Goal: Task Accomplishment & Management: Use online tool/utility

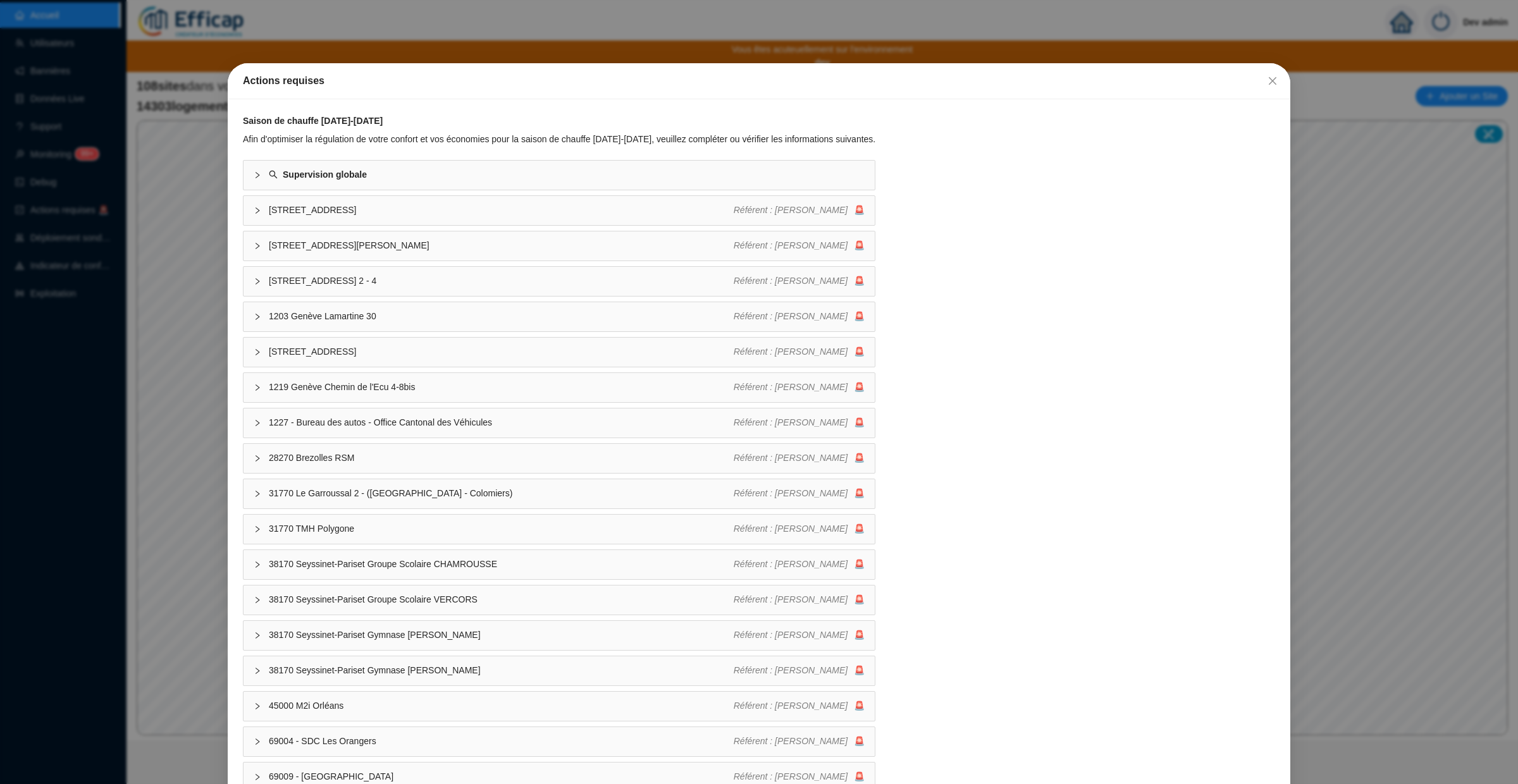
drag, startPoint x: 1272, startPoint y: 81, endPoint x: 1263, endPoint y: 81, distance: 9.0
click at [1272, 81] on icon "close" at bounding box center [1272, 81] width 8 height 8
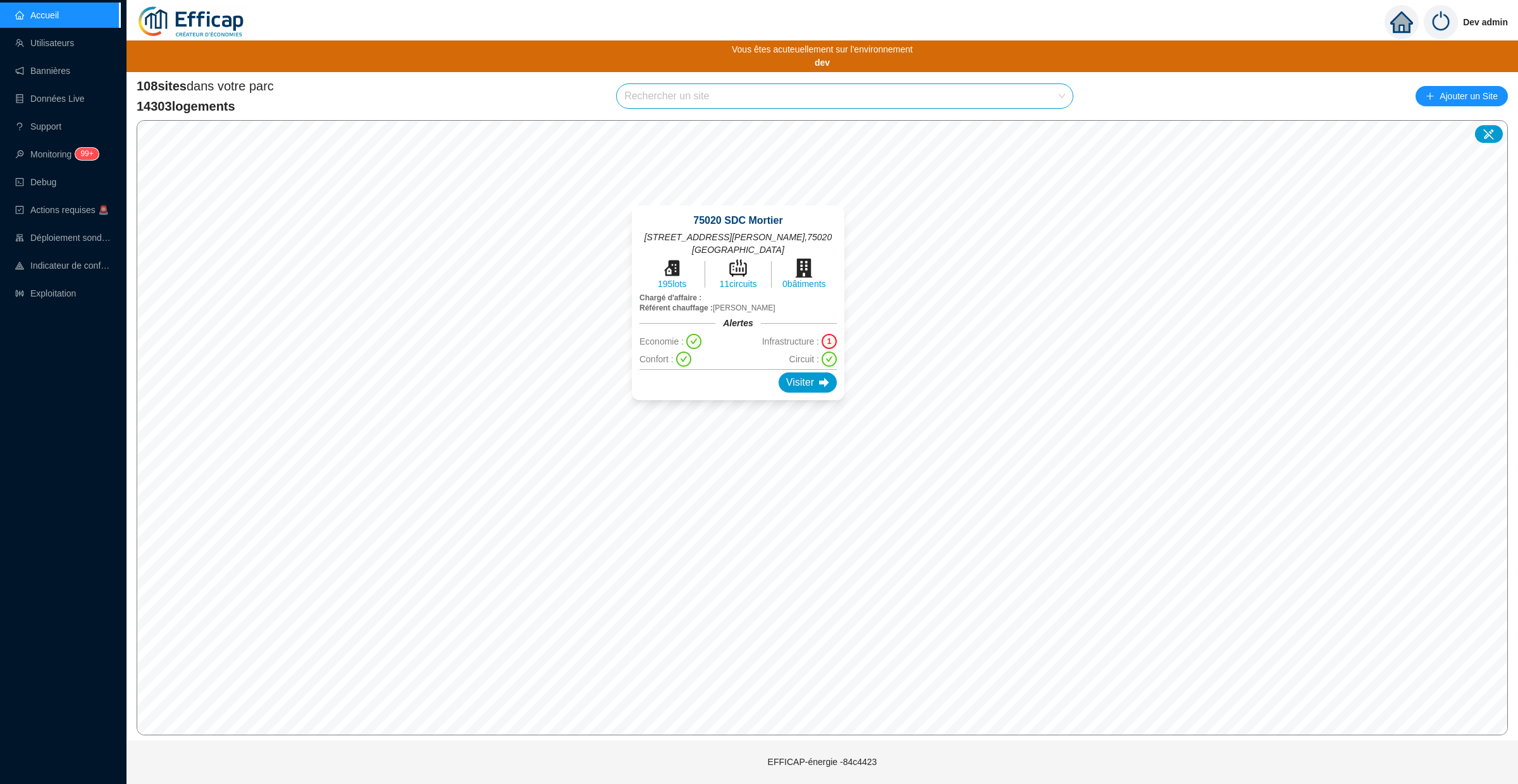
click at [829, 340] on div "1" at bounding box center [829, 341] width 15 height 15
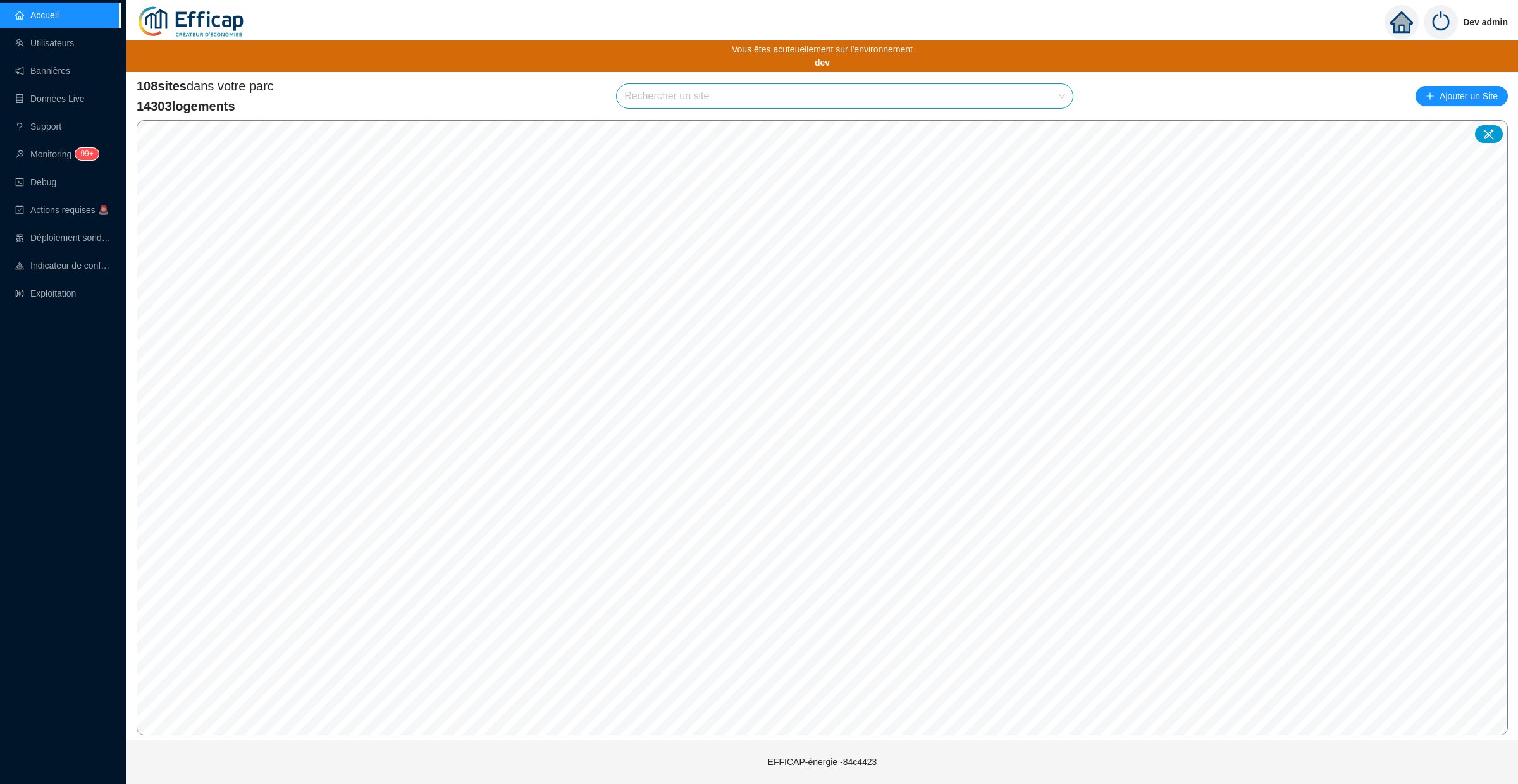
click at [758, 92] on input "search" at bounding box center [839, 96] width 429 height 24
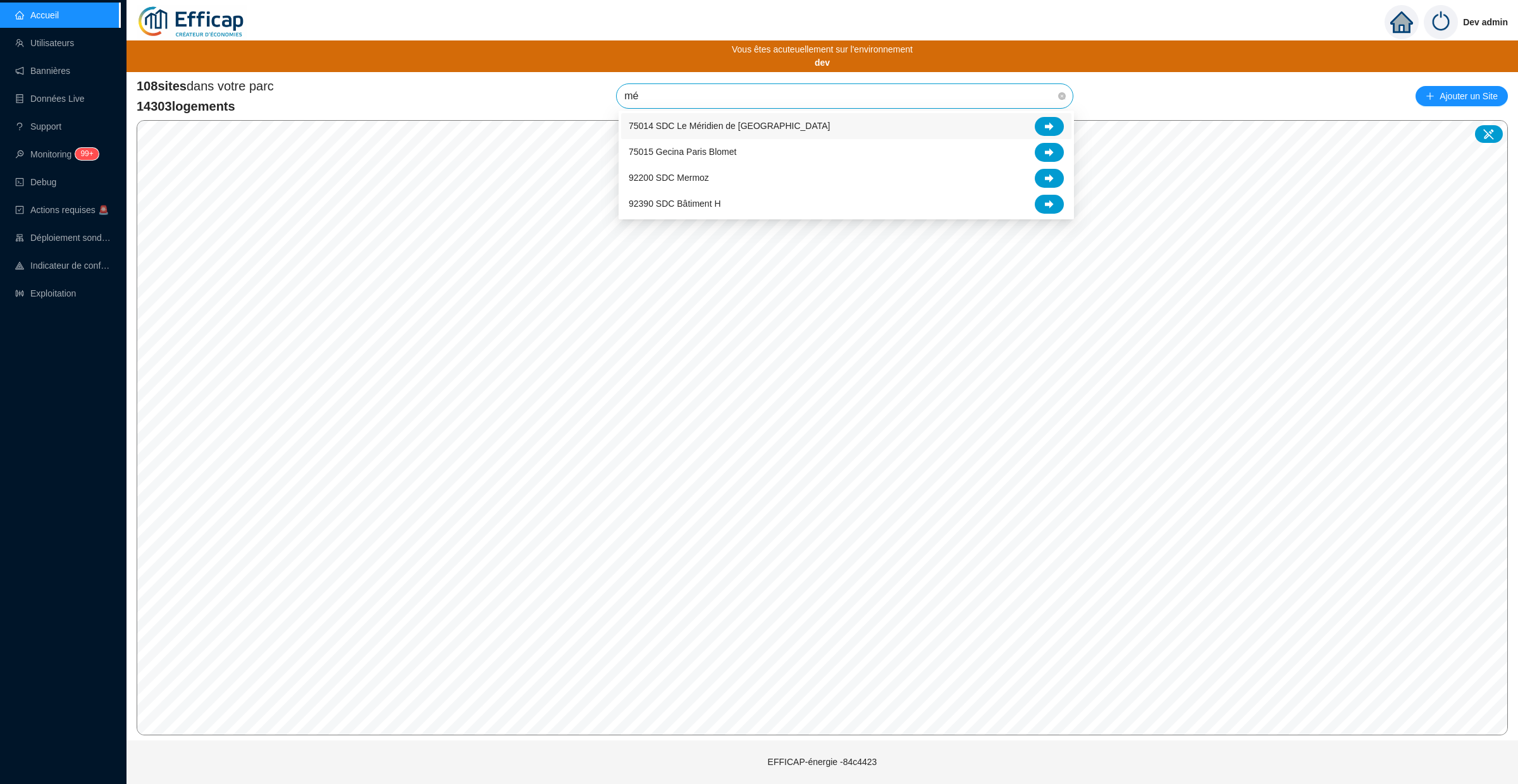
type input "mér"
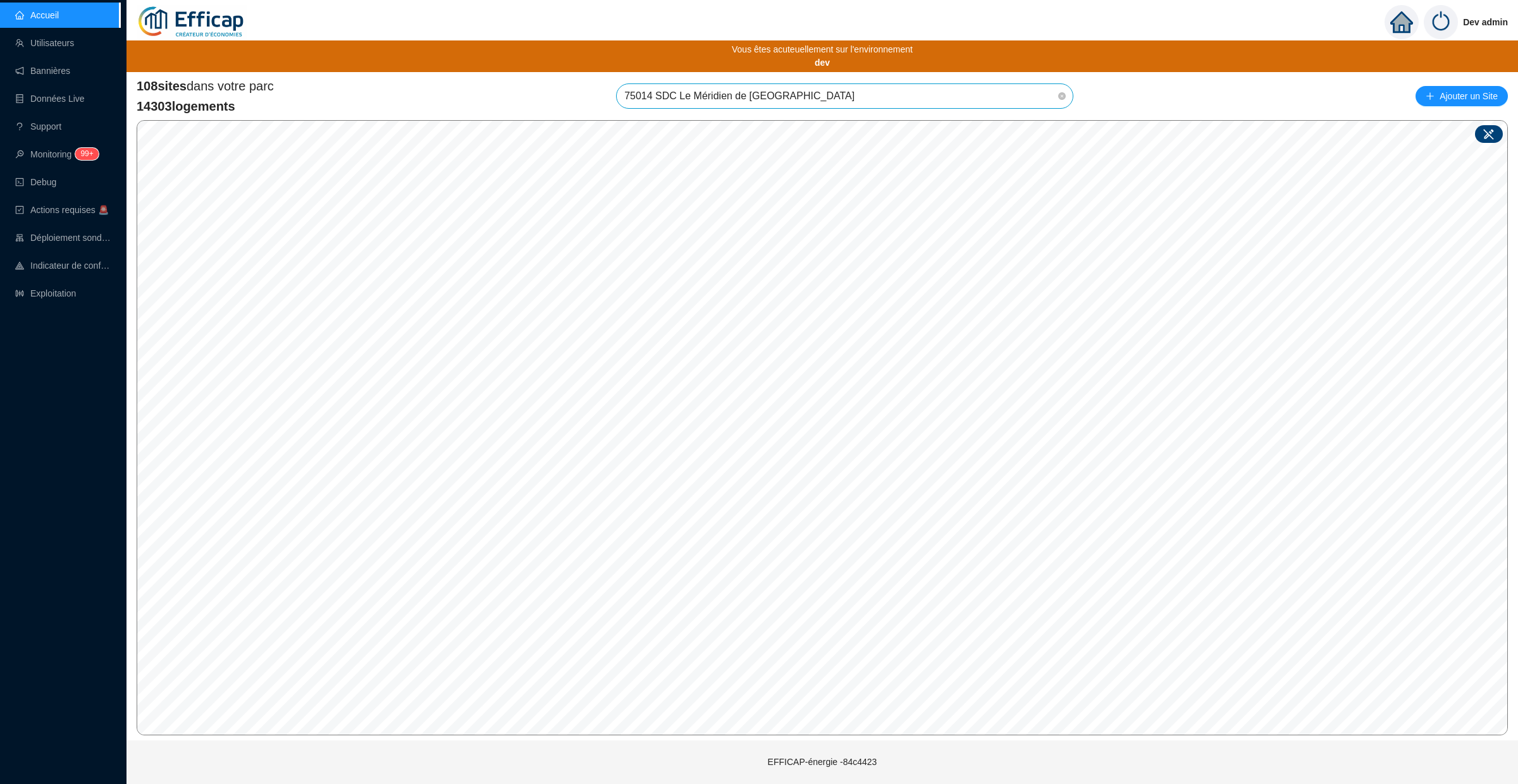
click at [1491, 135] on icon at bounding box center [1489, 134] width 12 height 12
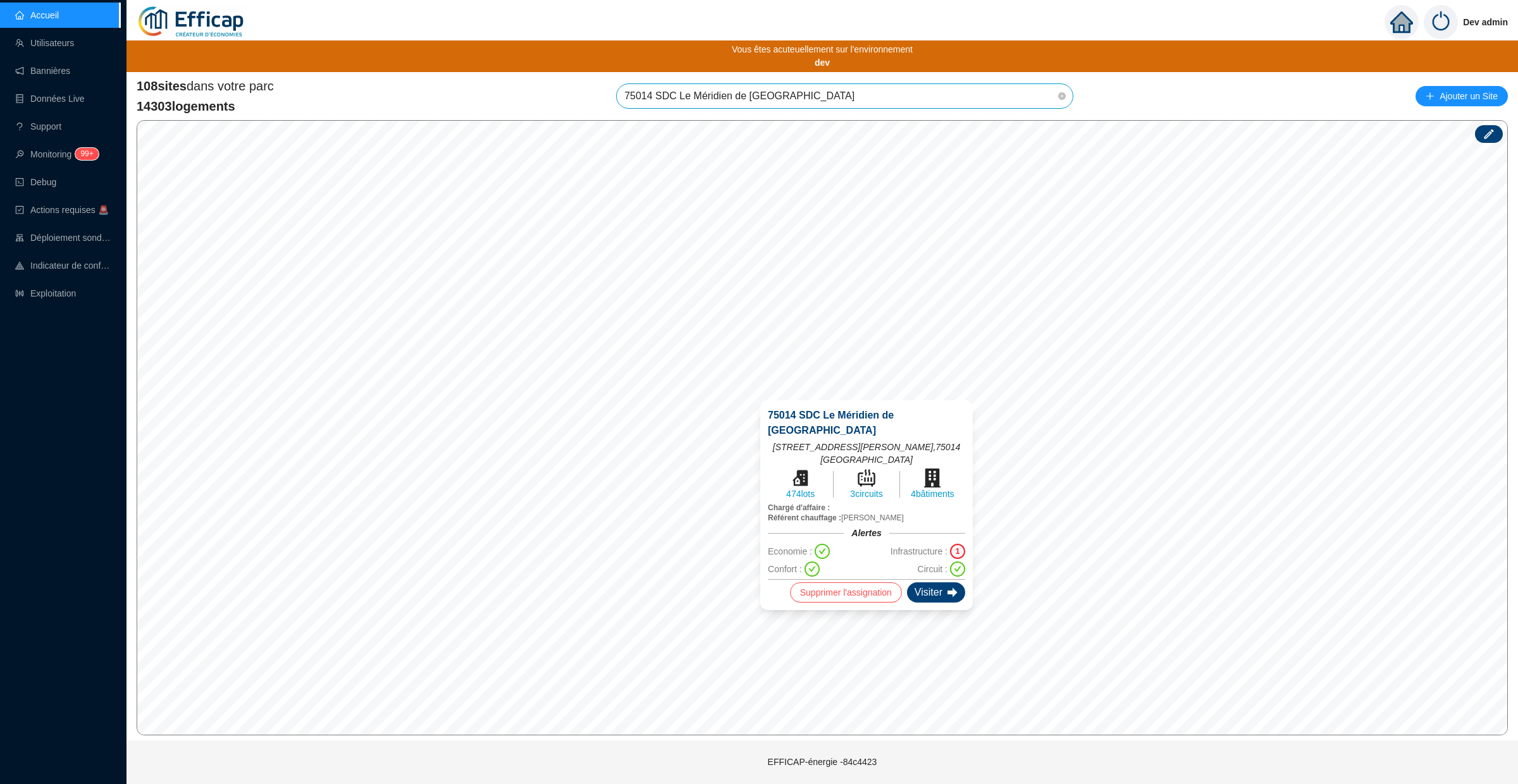
click at [931, 582] on div "Visiter" at bounding box center [935, 593] width 58 height 21
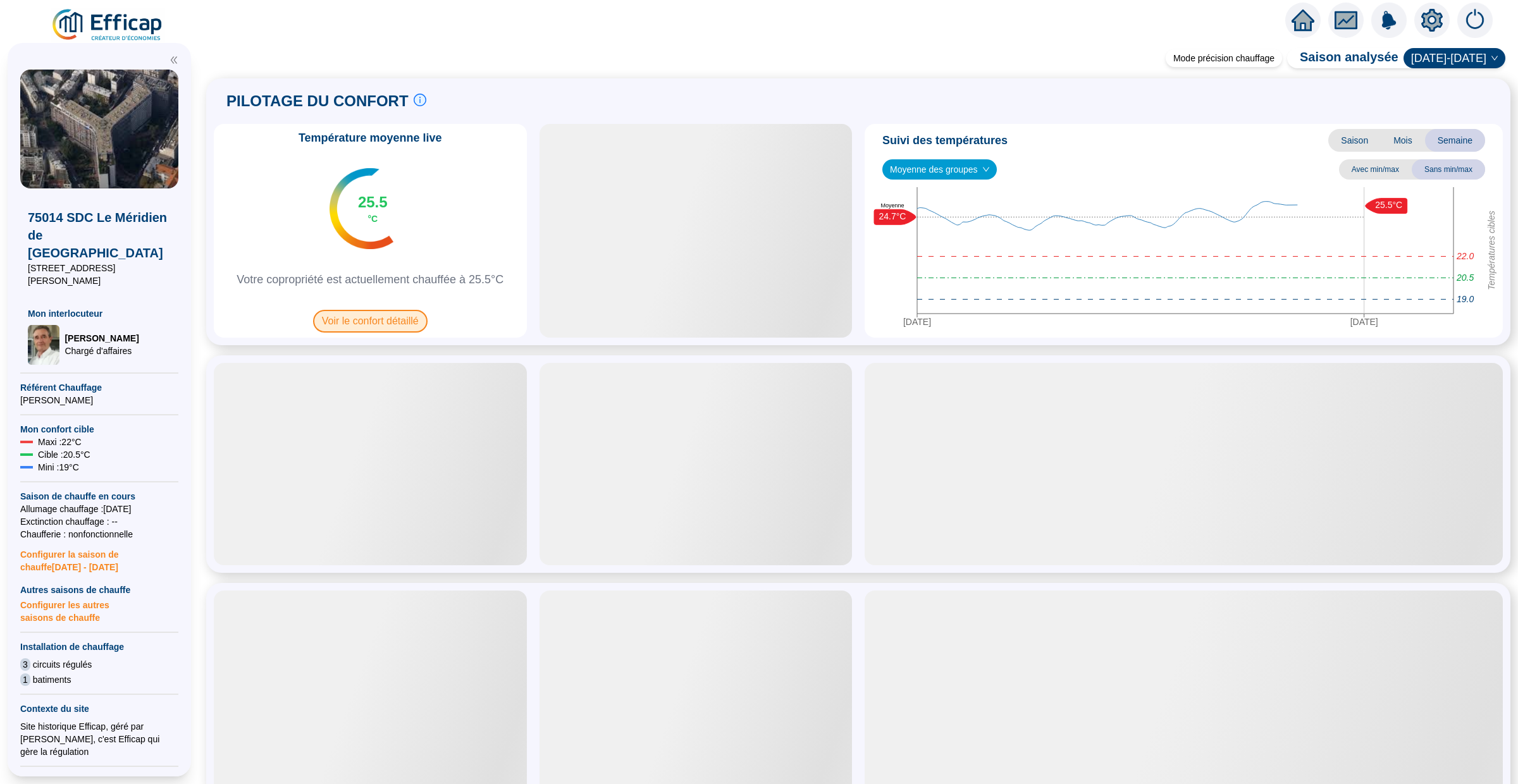
click at [403, 321] on span "Voir le confort détaillé" at bounding box center [370, 321] width 114 height 23
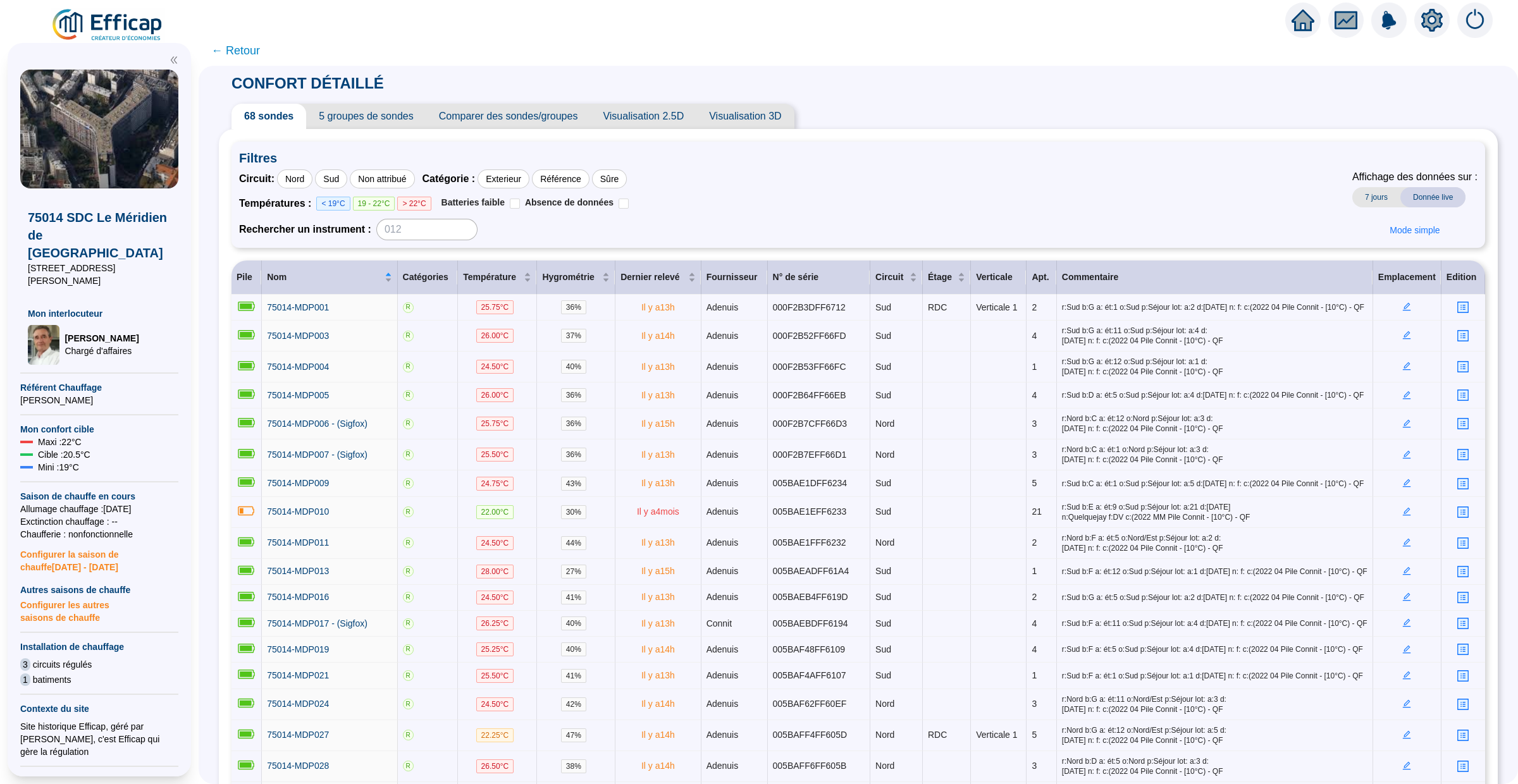
scroll to position [14, 0]
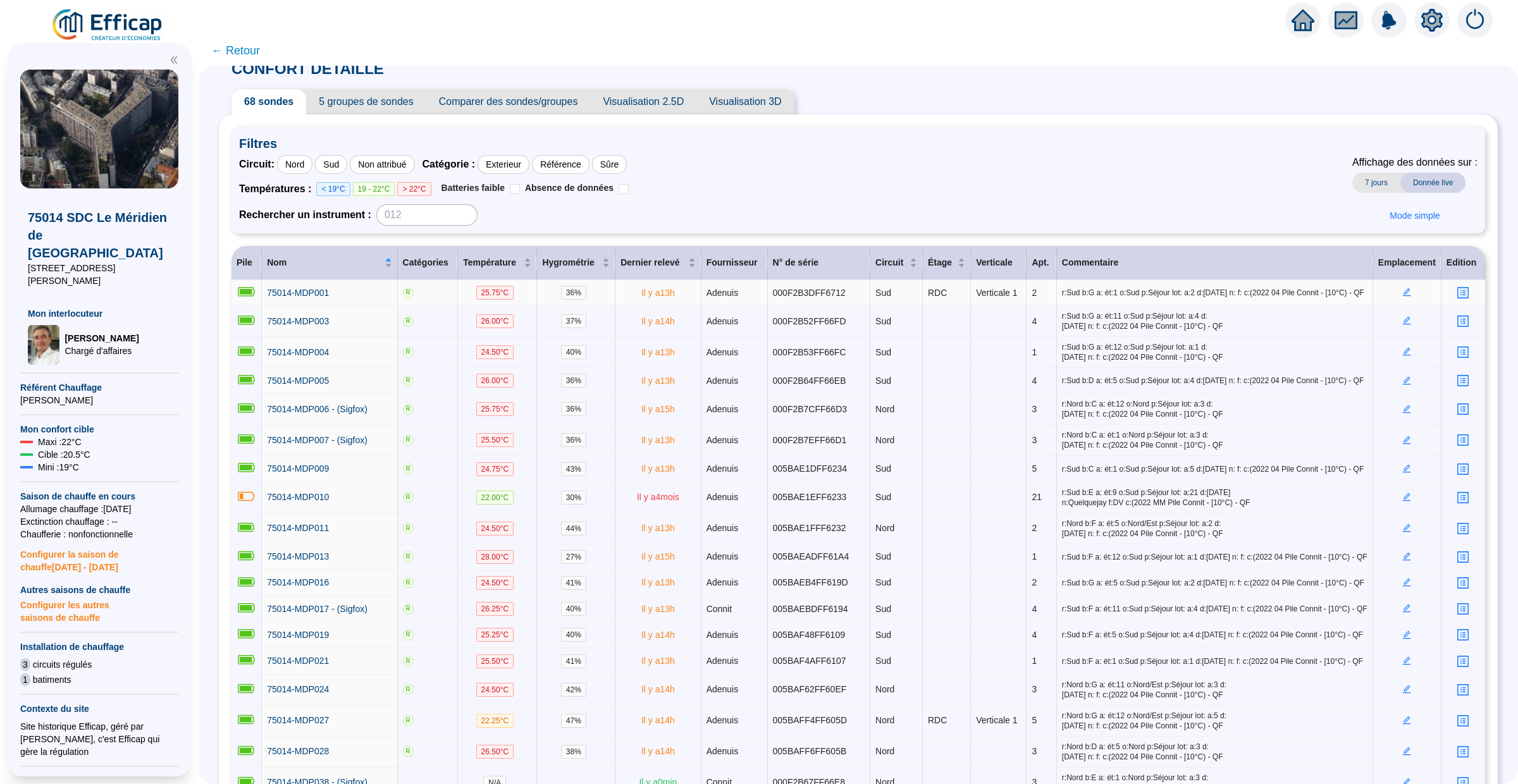
click at [1416, 299] on td at bounding box center [1407, 293] width 68 height 26
click at [1409, 297] on icon "edit" at bounding box center [1406, 292] width 9 height 9
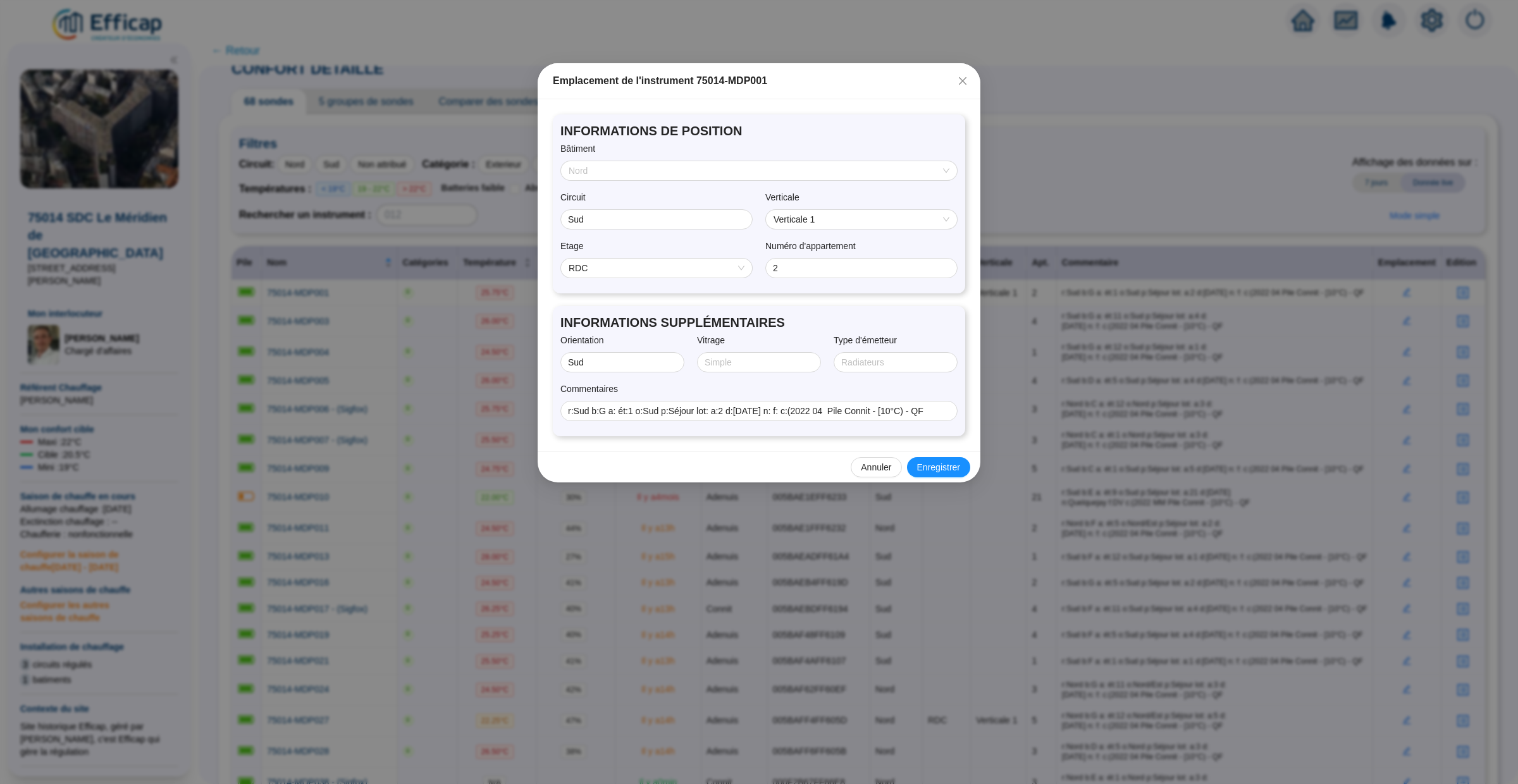
click at [732, 172] on span "Nord" at bounding box center [758, 171] width 381 height 19
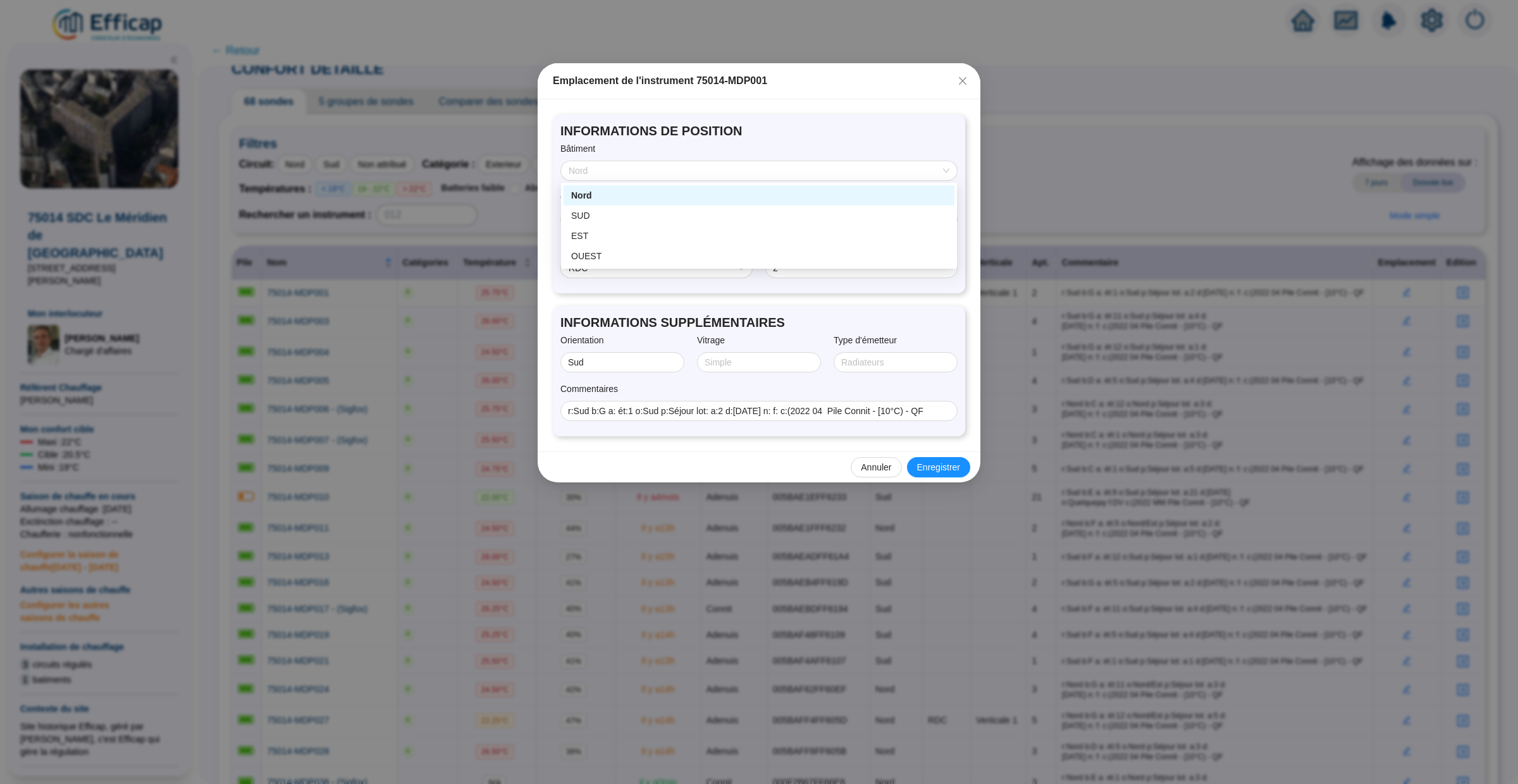
click at [803, 127] on span "INFORMATIONS DE POSITION" at bounding box center [758, 131] width 397 height 18
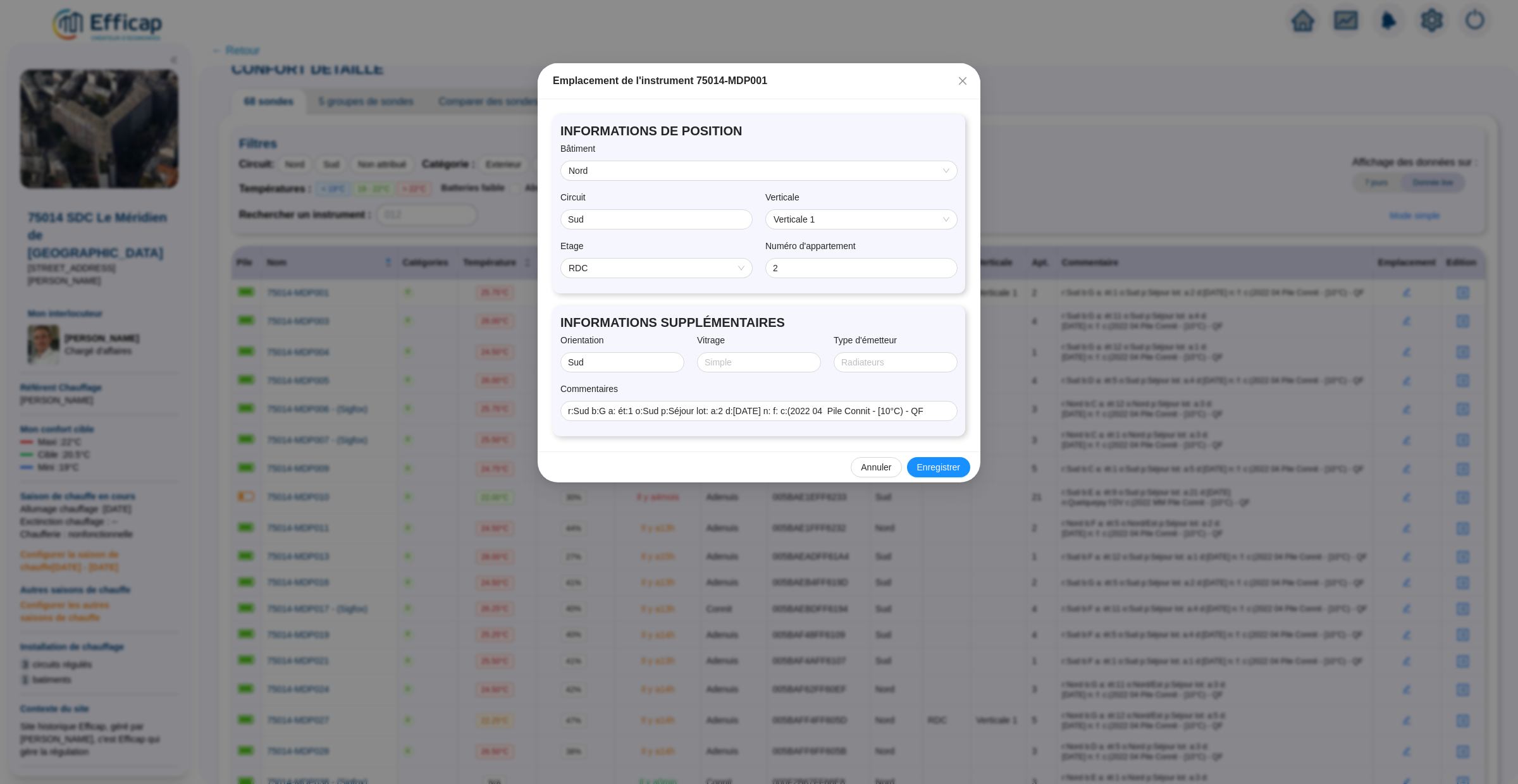
click at [855, 164] on span "Nord" at bounding box center [758, 171] width 381 height 19
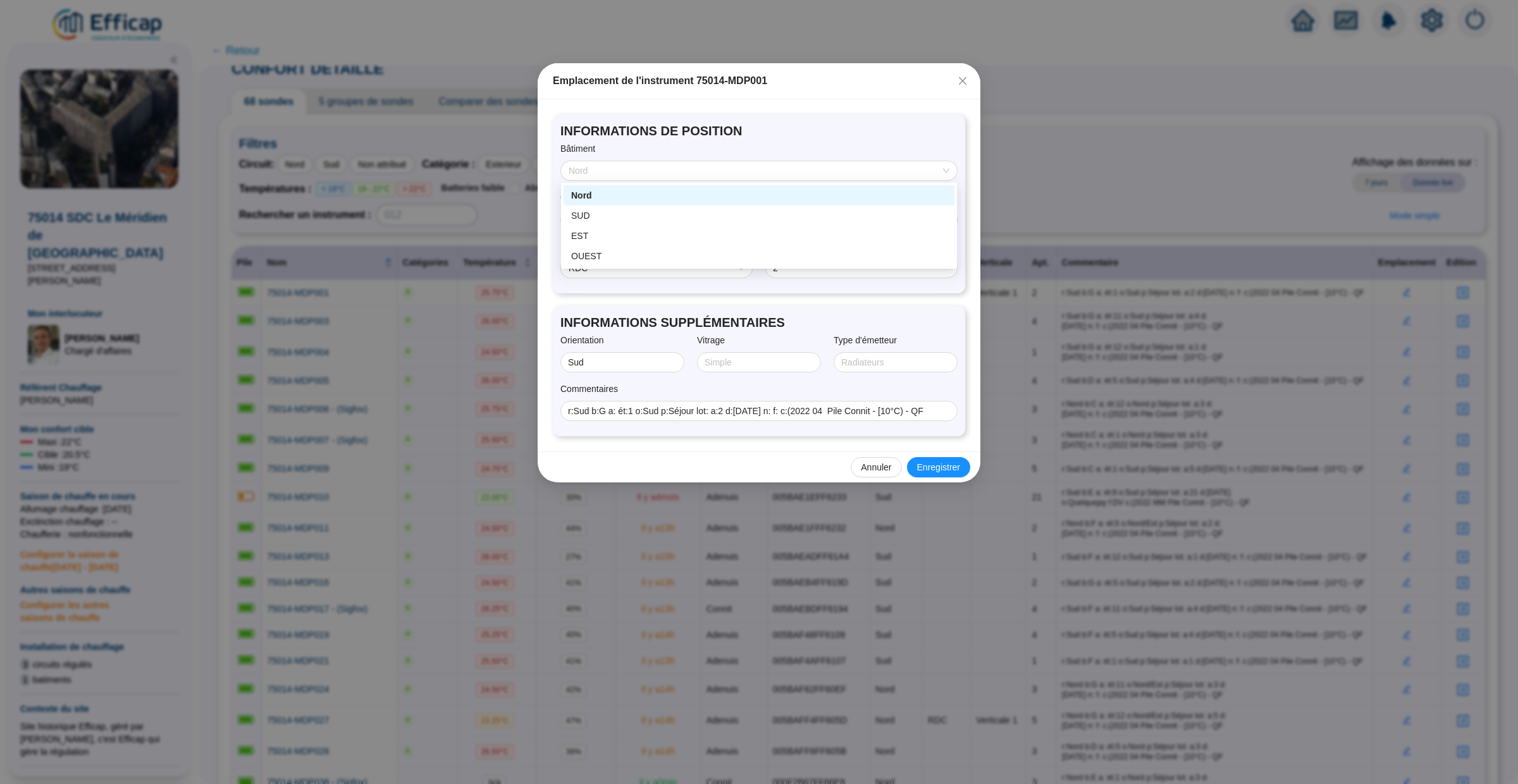
click at [904, 139] on span "INFORMATIONS DE POSITION" at bounding box center [758, 131] width 397 height 18
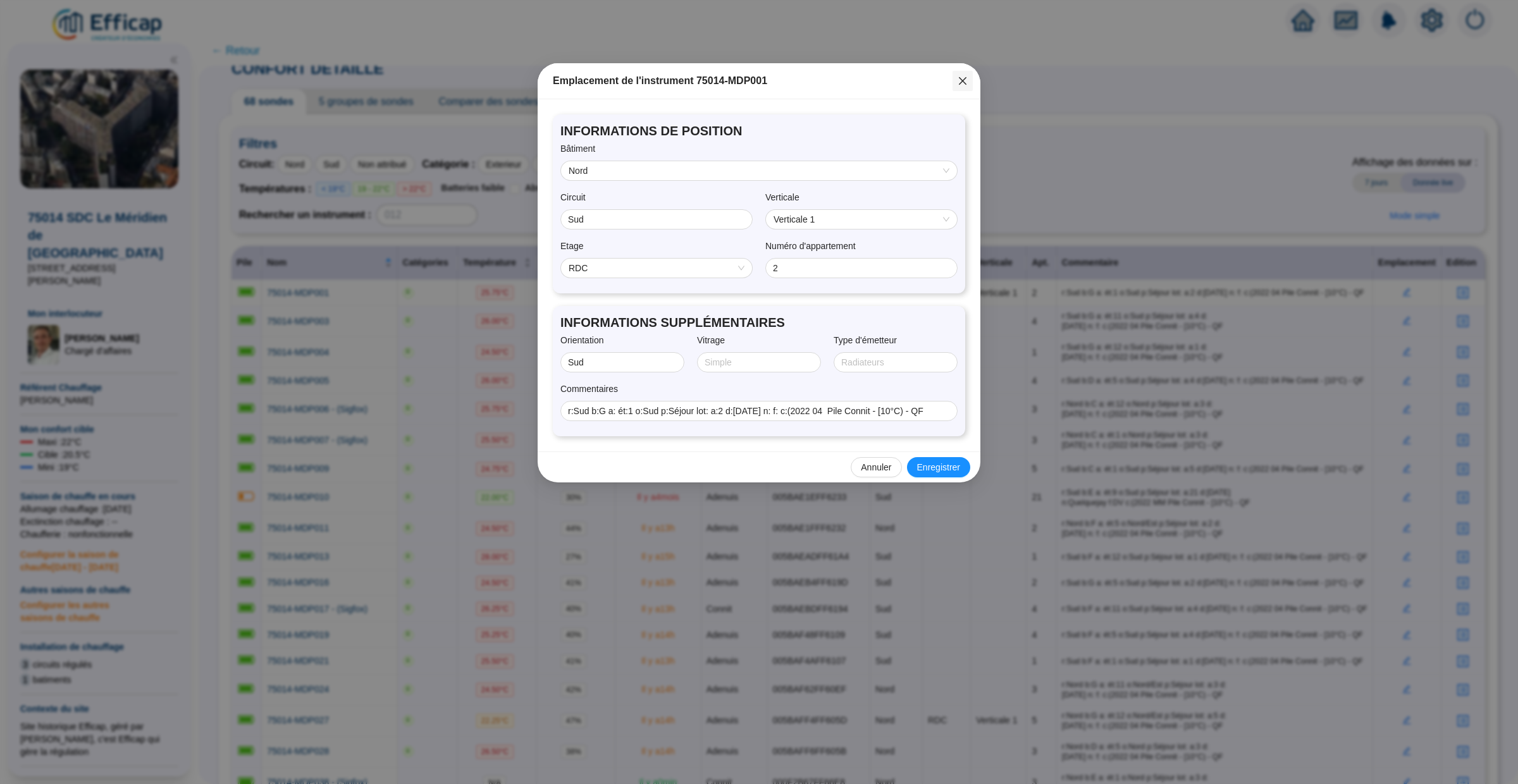
click at [966, 81] on icon "close" at bounding box center [962, 81] width 10 height 10
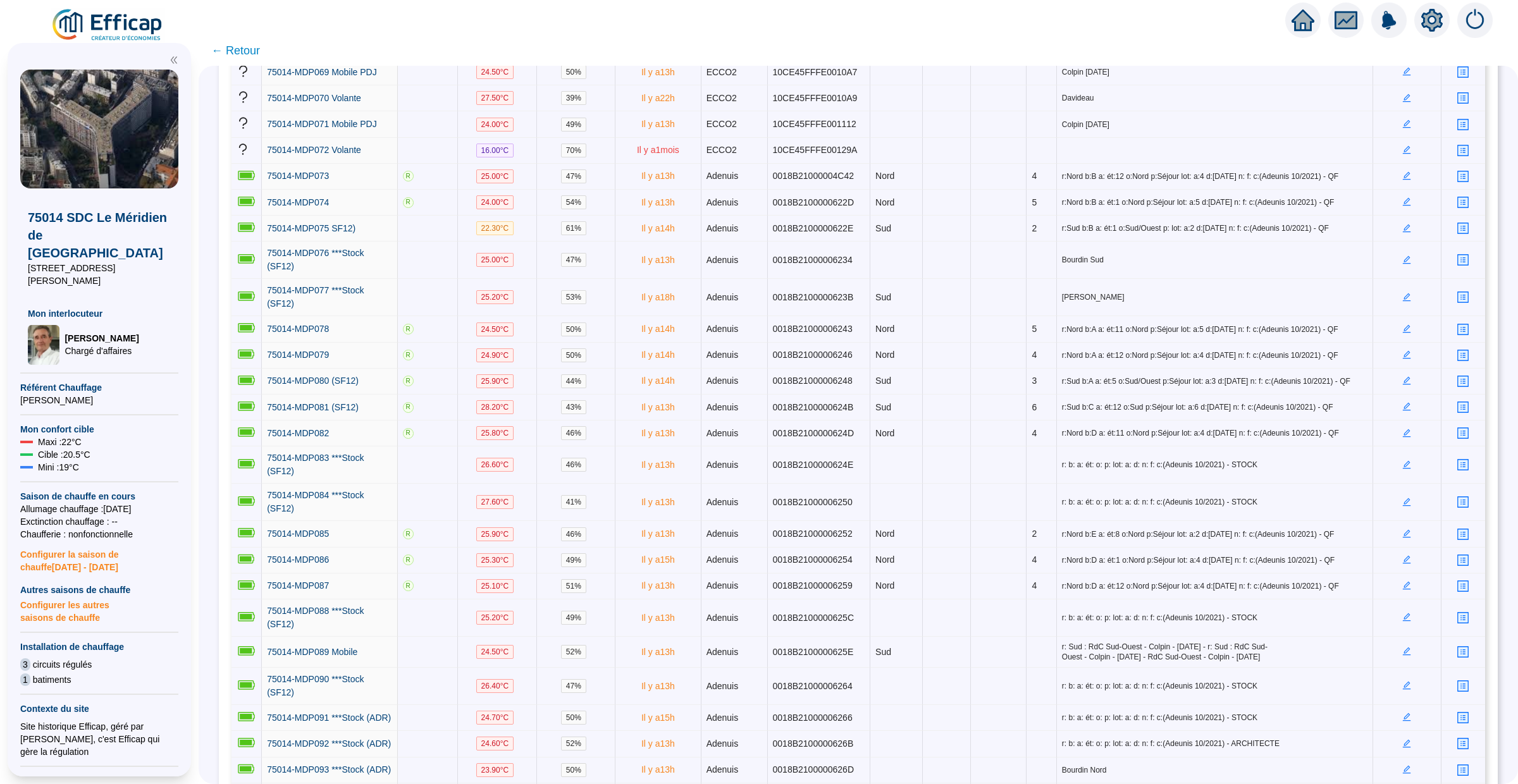
scroll to position [1641, 0]
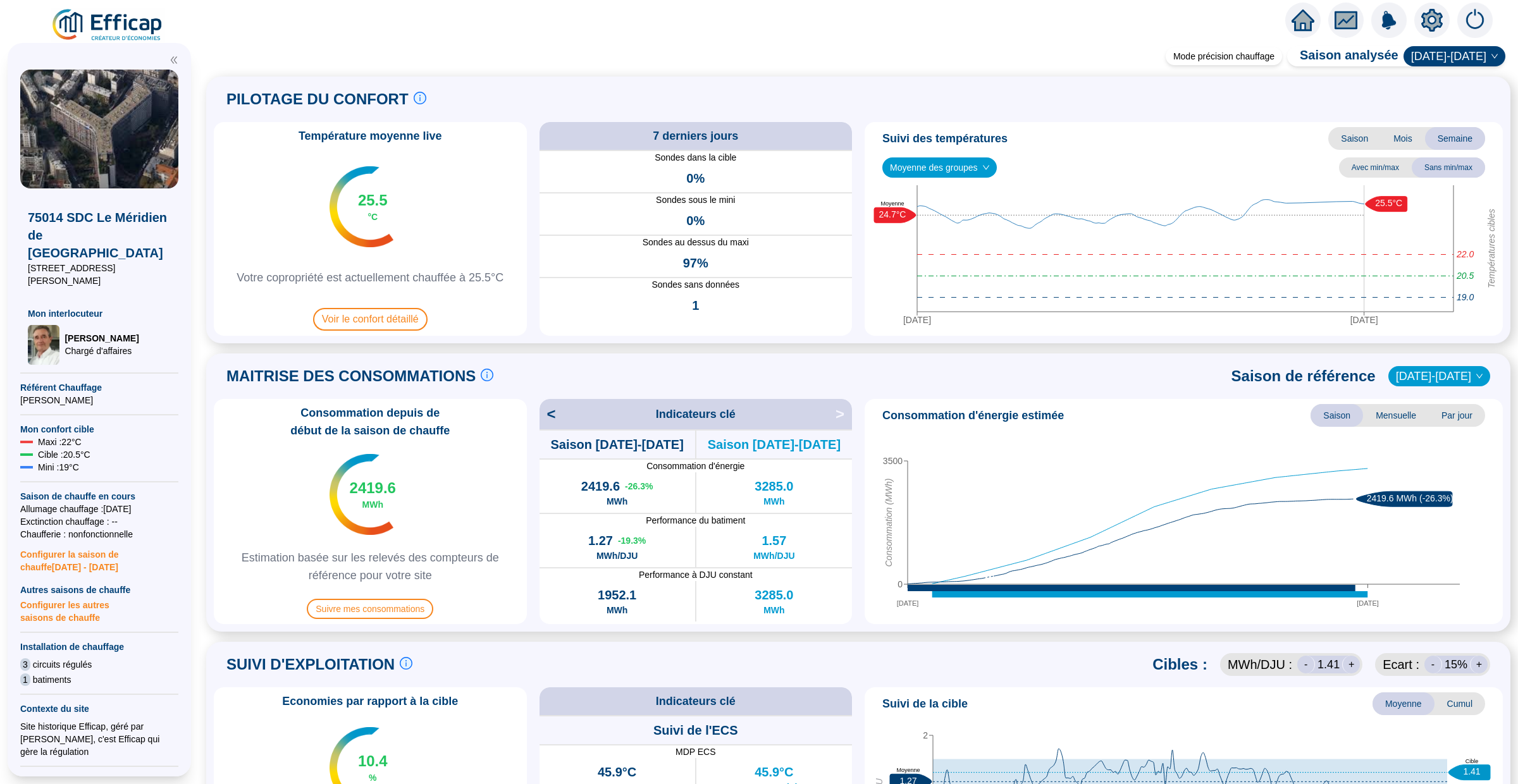
click at [1306, 19] on icon "home" at bounding box center [1302, 21] width 23 height 18
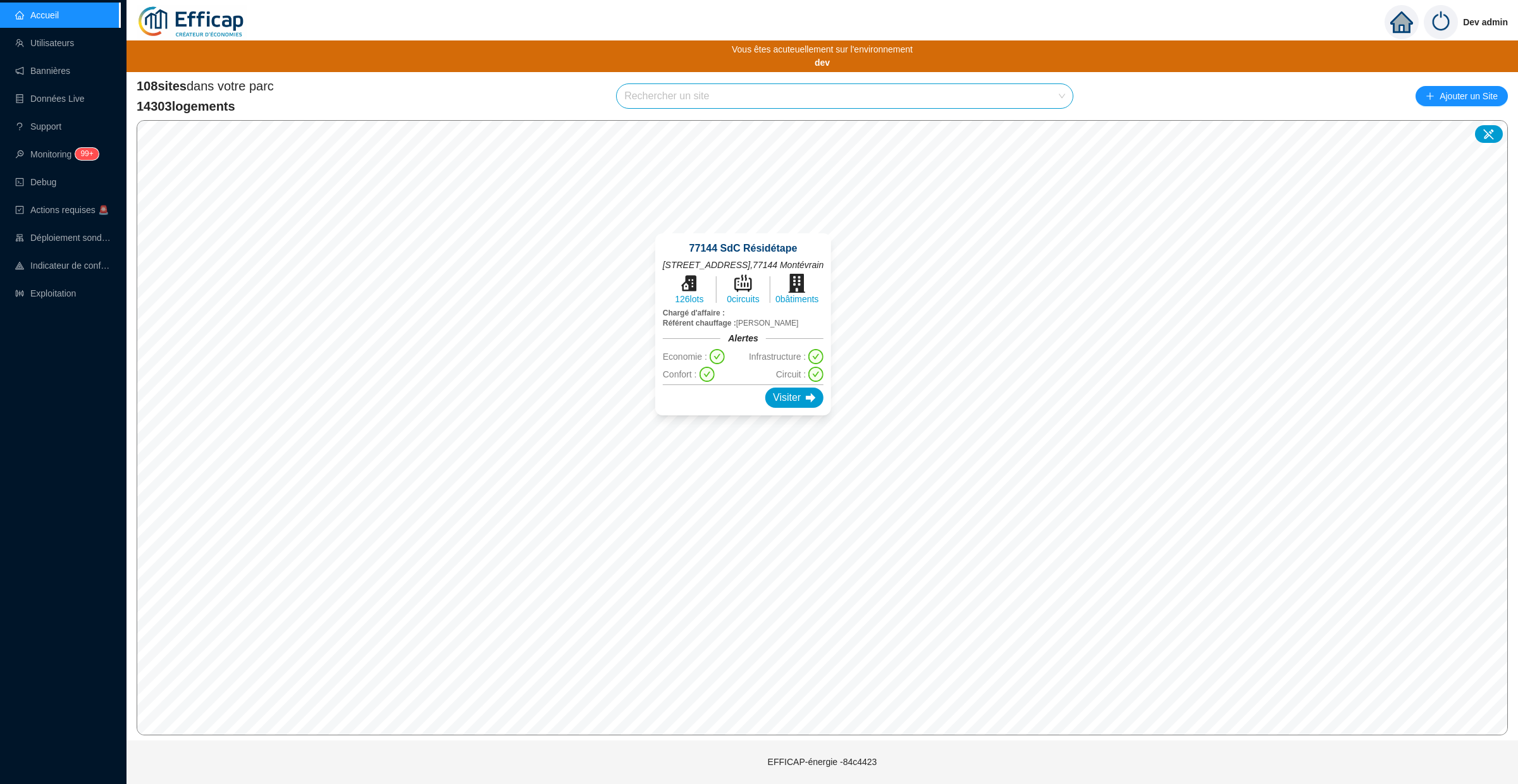
click at [822, 357] on icon "check-circle" at bounding box center [816, 356] width 12 height 12
click at [822, 362] on icon "check-circle" at bounding box center [816, 356] width 12 height 12
click at [820, 355] on icon "check-circle" at bounding box center [813, 356] width 12 height 12
click at [821, 383] on div "77144 SdC Résidétape 7 Rue de la Gare , 77144 Montévrain 126 lots 0 circuits 0 …" at bounding box center [740, 324] width 161 height 167
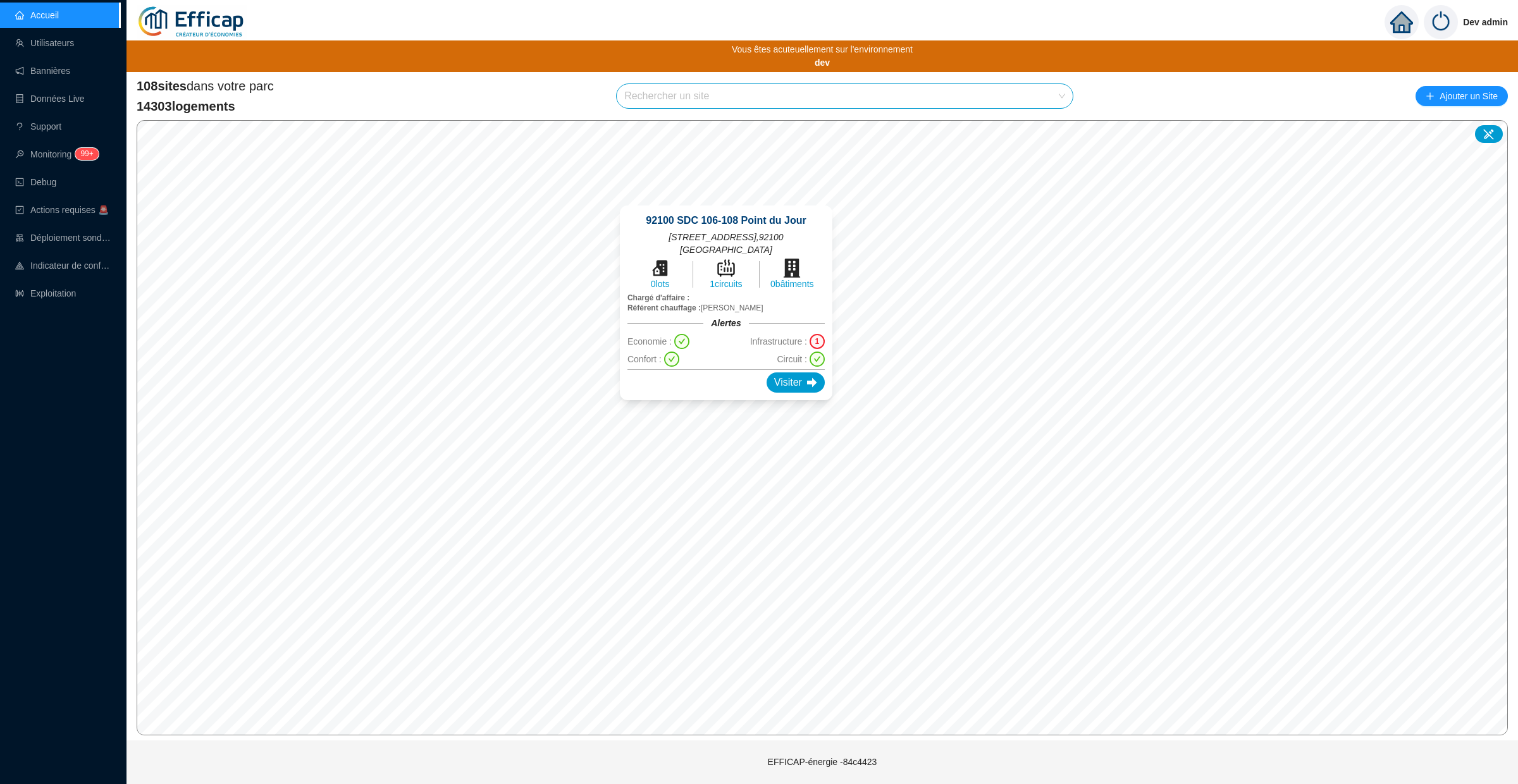
click at [816, 342] on div "1" at bounding box center [817, 341] width 15 height 15
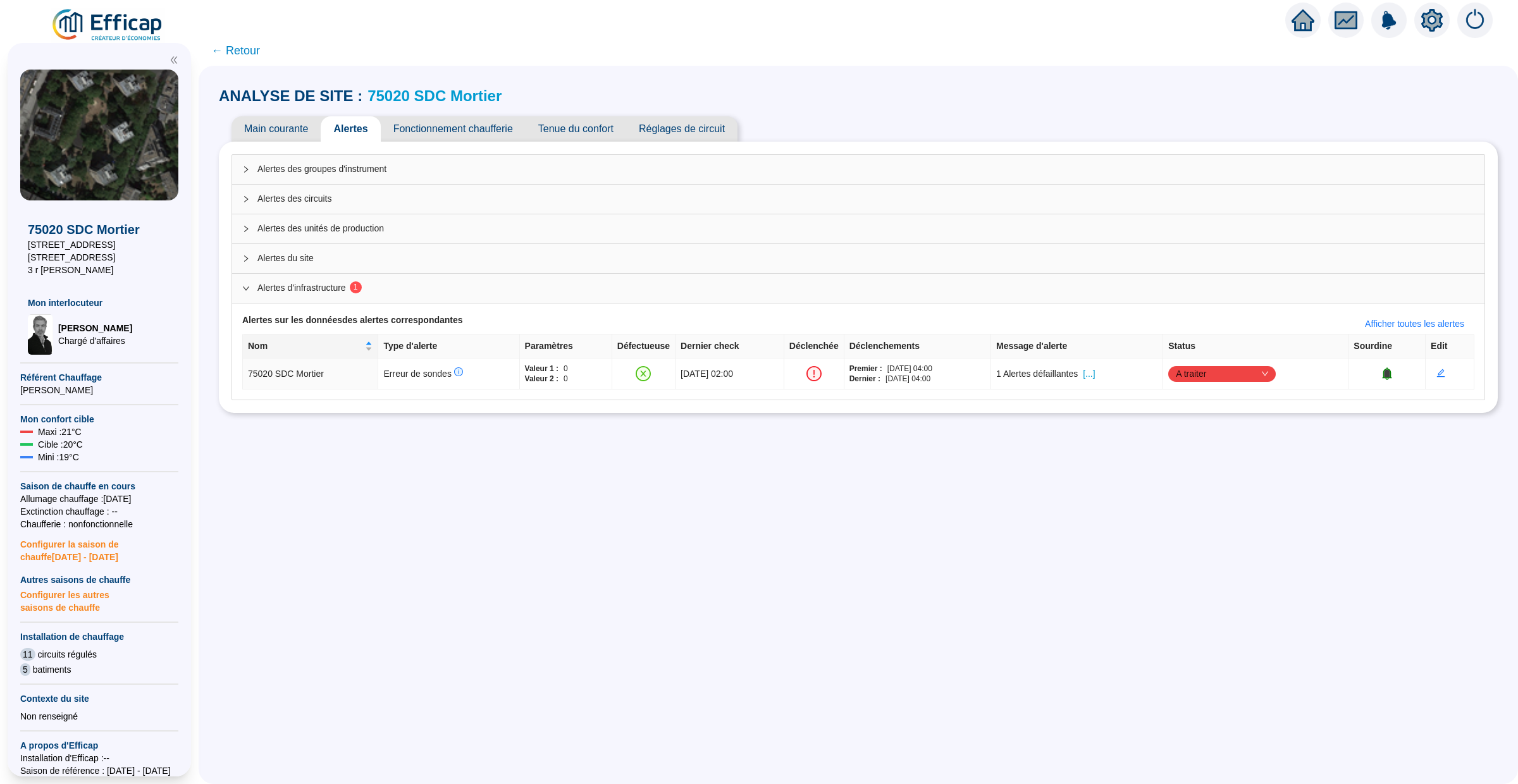
click at [602, 565] on div "ANALYSE DE SITE : 75020 SDC Mortier Main courante Alertes Fonctionnement chauff…" at bounding box center [857, 424] width 1319 height 718
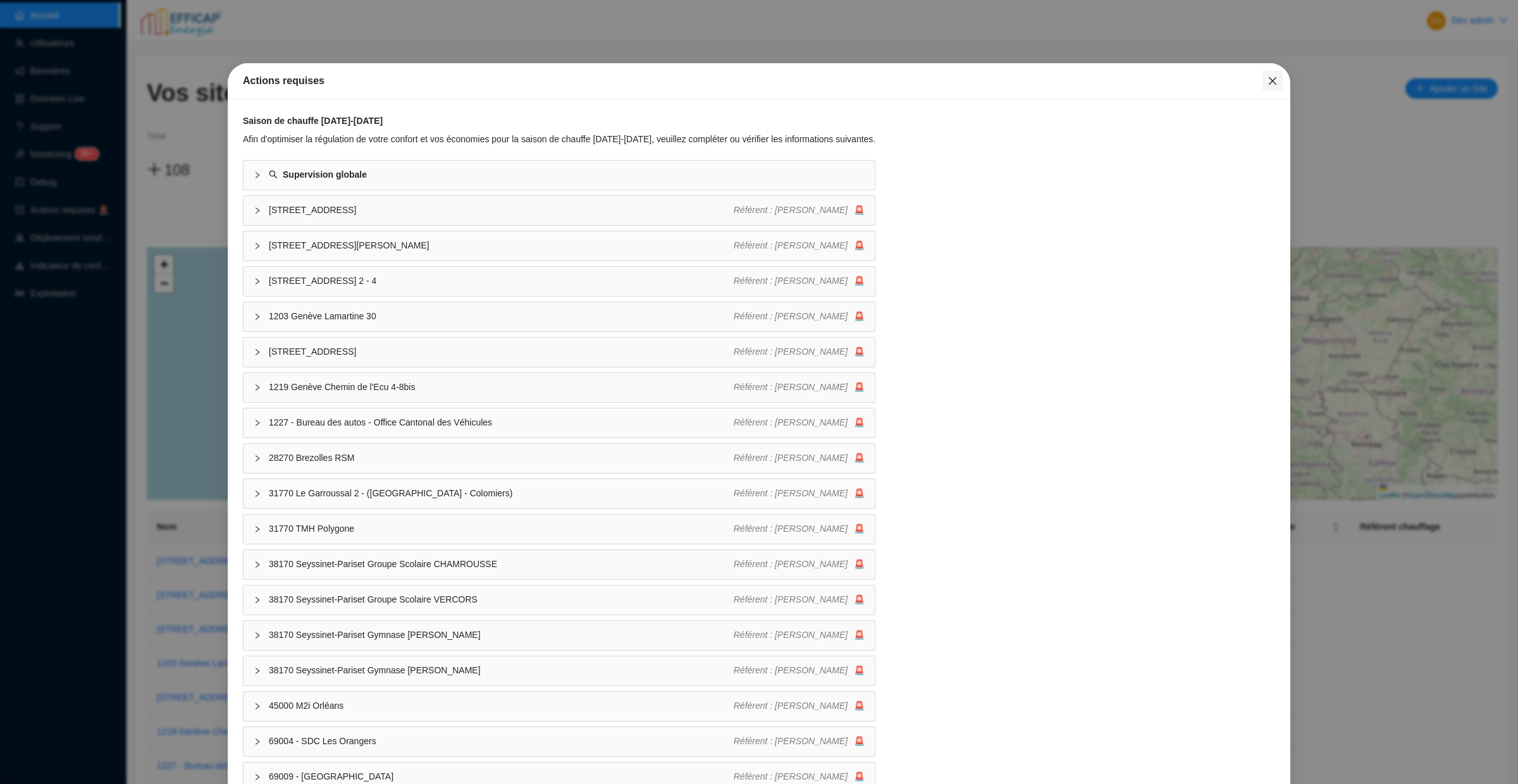
click at [1268, 80] on icon "close" at bounding box center [1272, 81] width 10 height 10
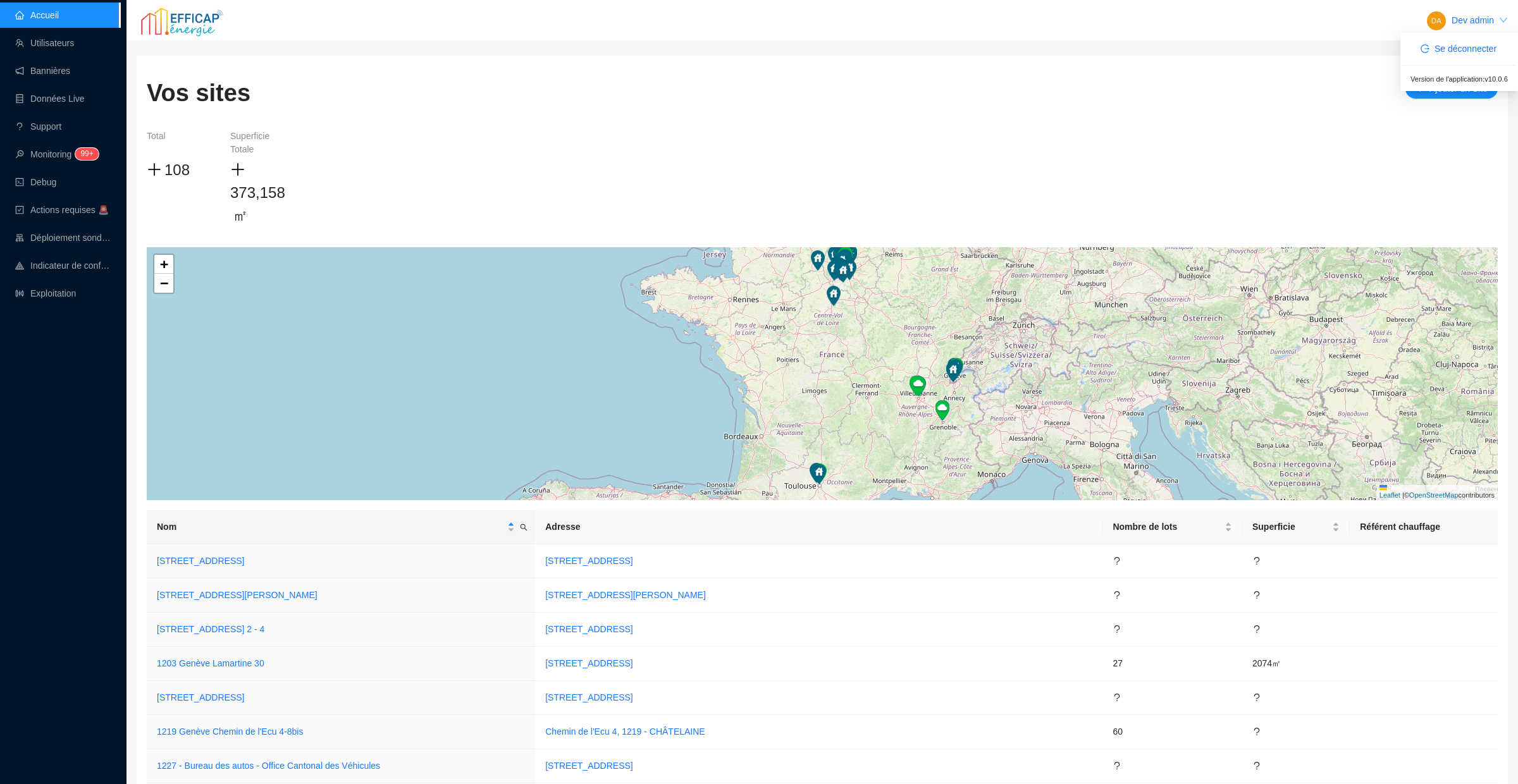
click at [1469, 14] on span "Dev admin" at bounding box center [1472, 20] width 42 height 13
click at [1443, 48] on span "Se déconnecter" at bounding box center [1465, 49] width 62 height 13
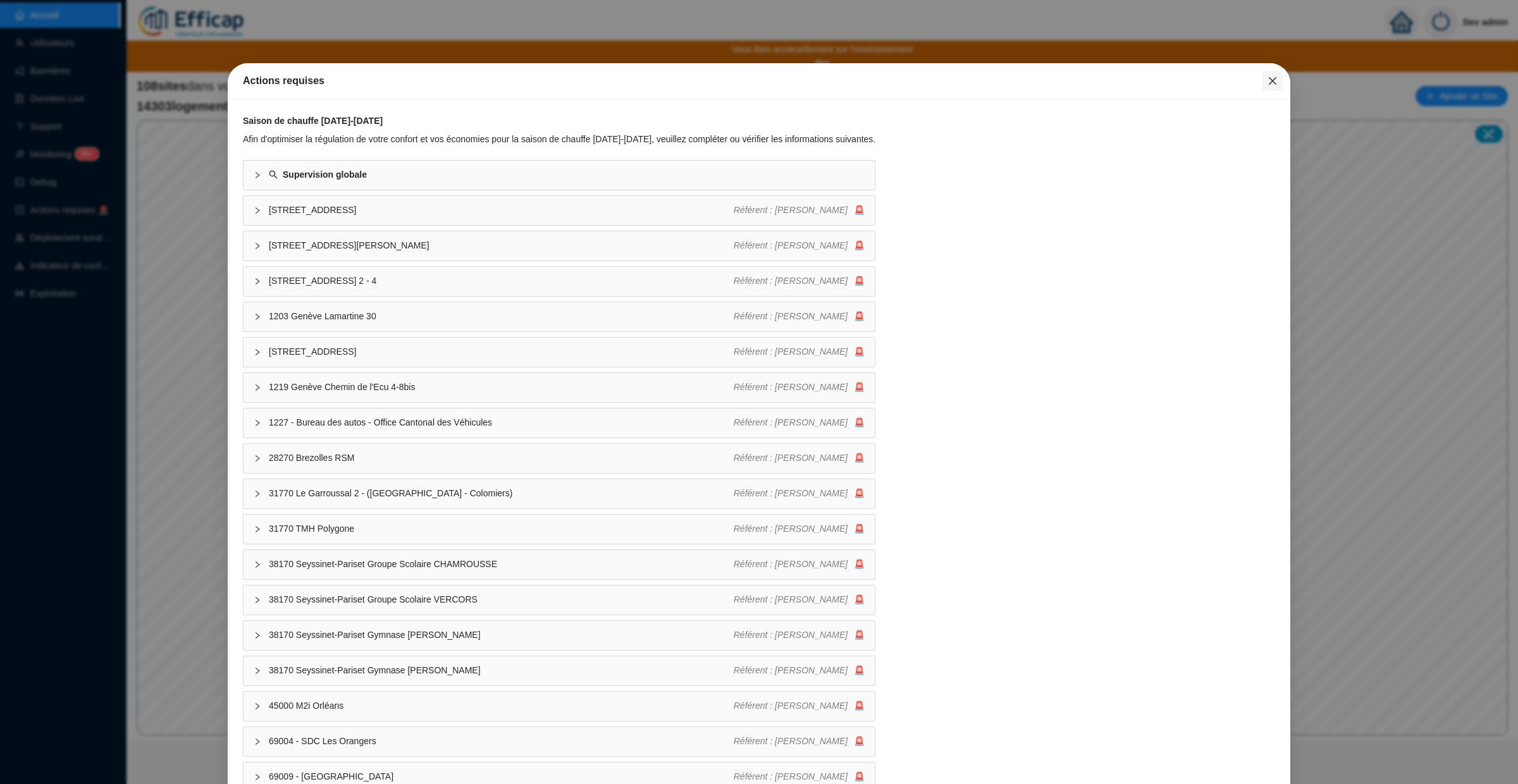
click at [1267, 83] on icon "close" at bounding box center [1272, 81] width 10 height 10
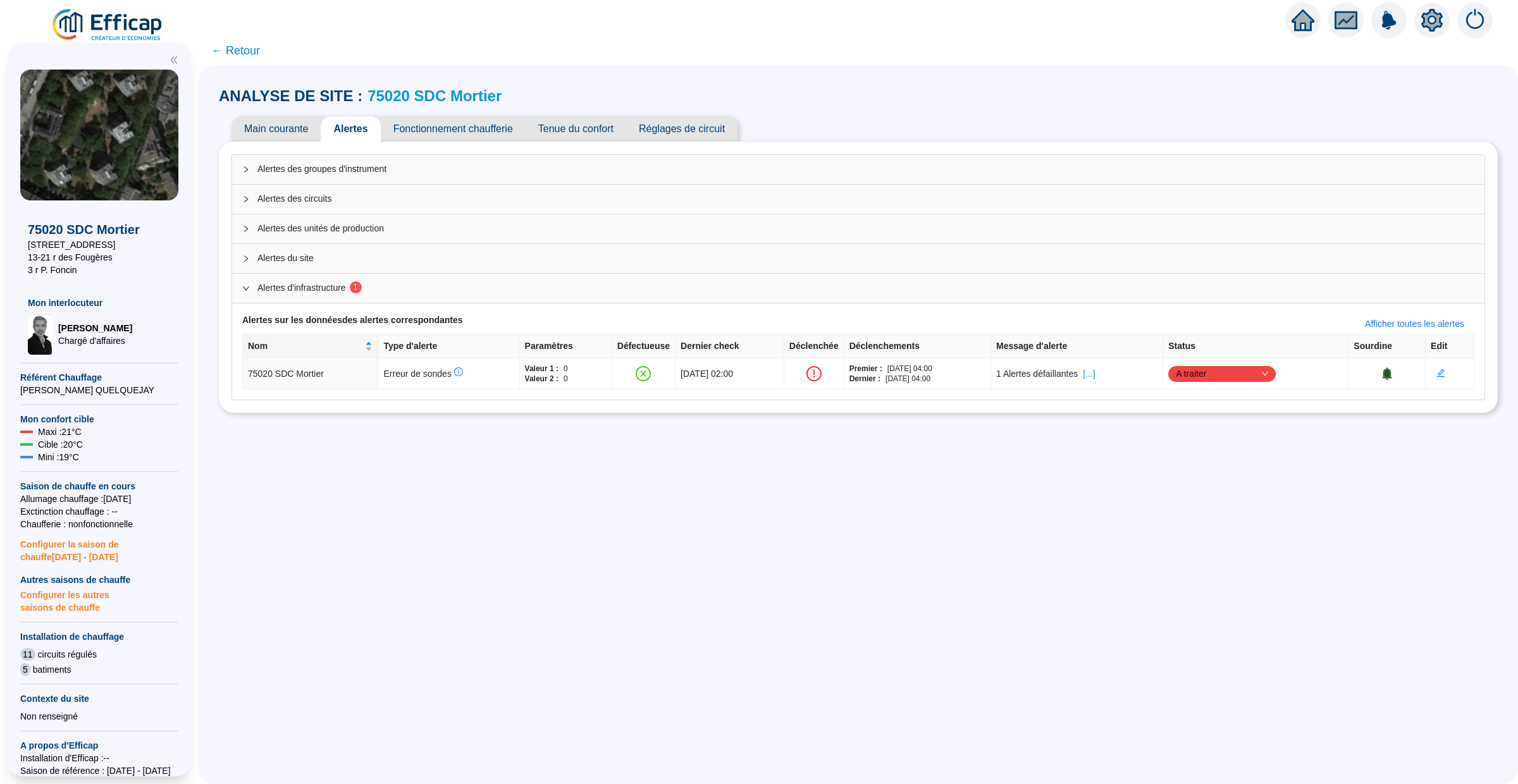
click at [223, 47] on span "← Retour" at bounding box center [235, 51] width 49 height 18
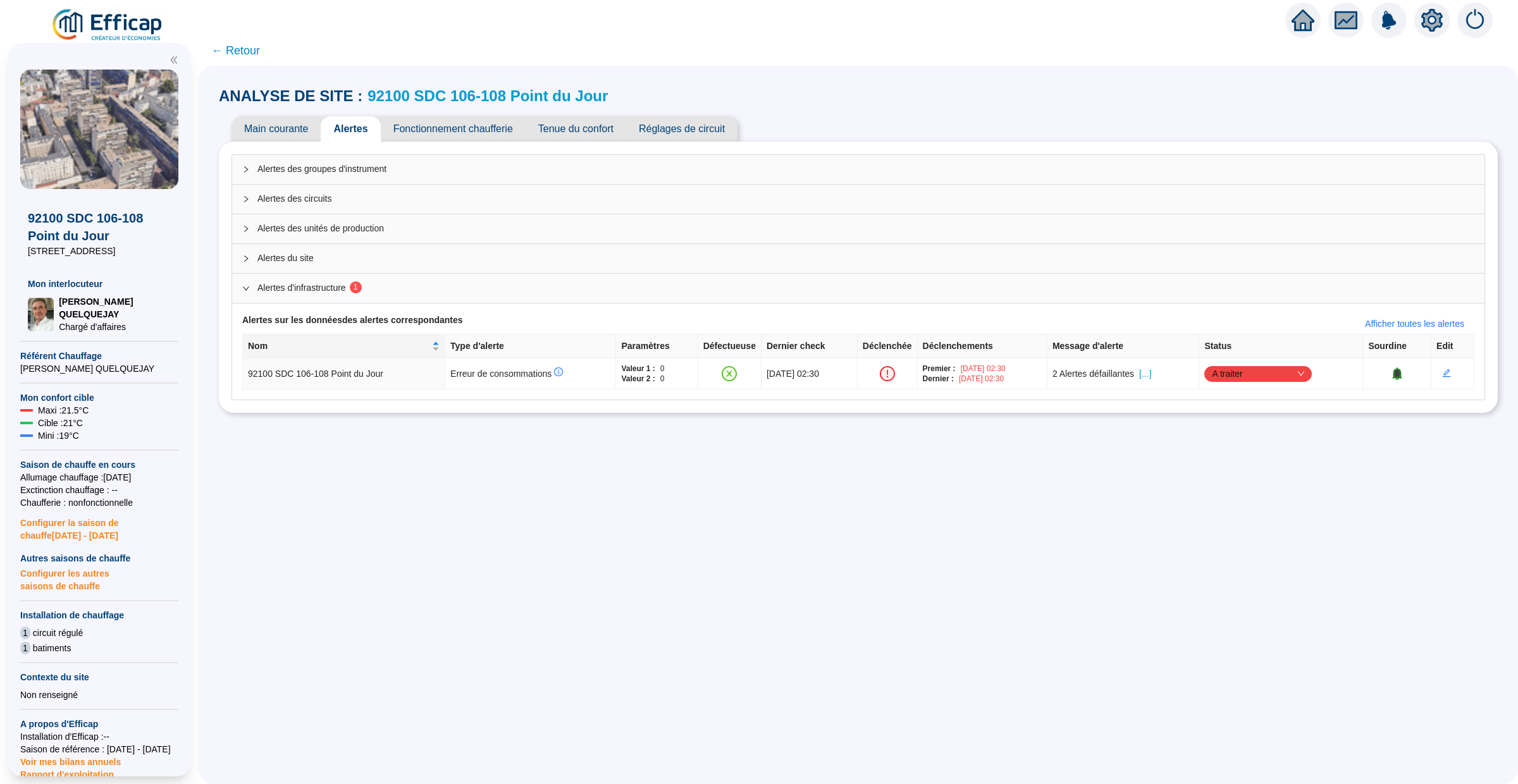
click at [1304, 11] on icon "home" at bounding box center [1302, 20] width 23 height 21
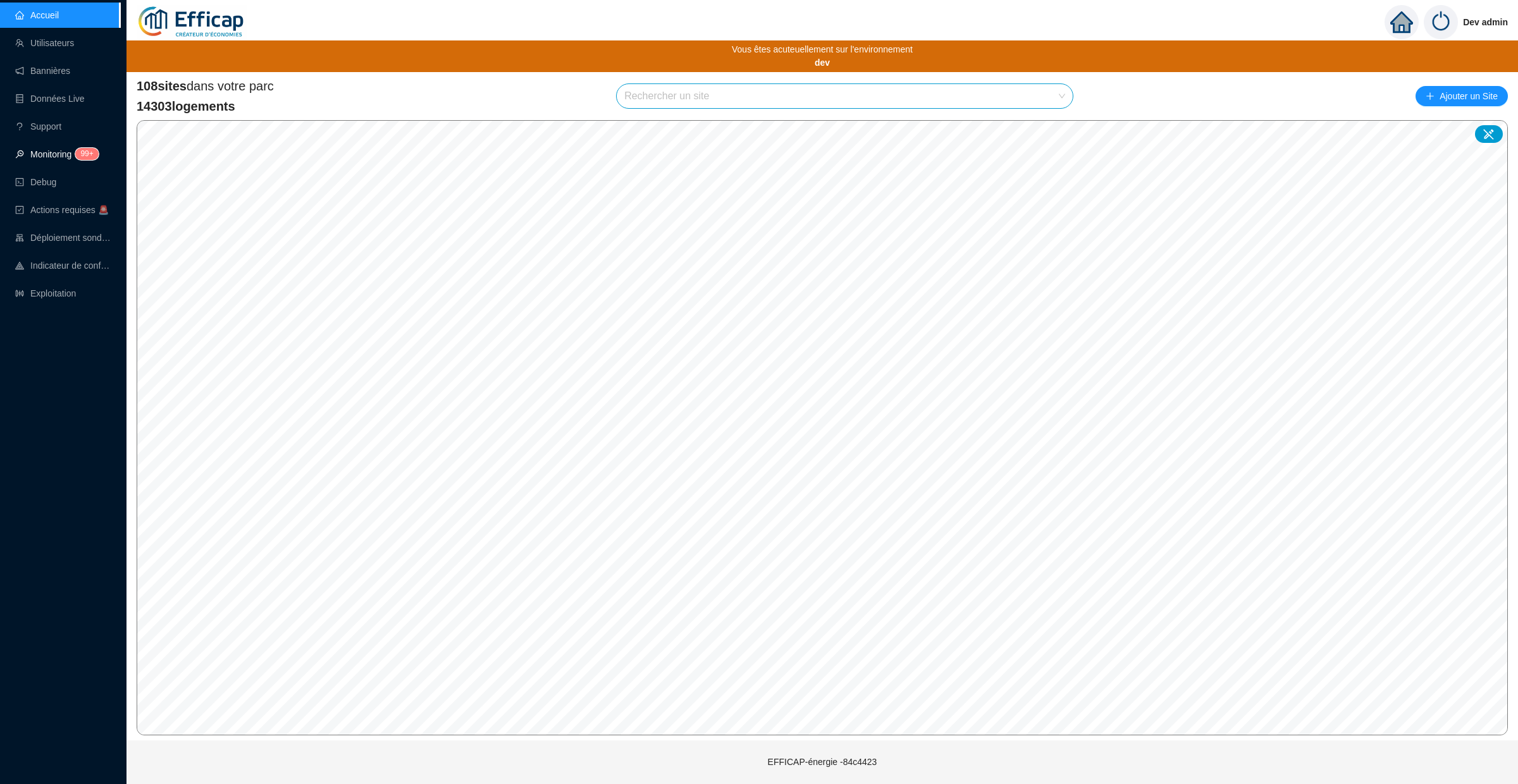
click at [68, 159] on link "Monitoring 99+" at bounding box center [55, 154] width 80 height 10
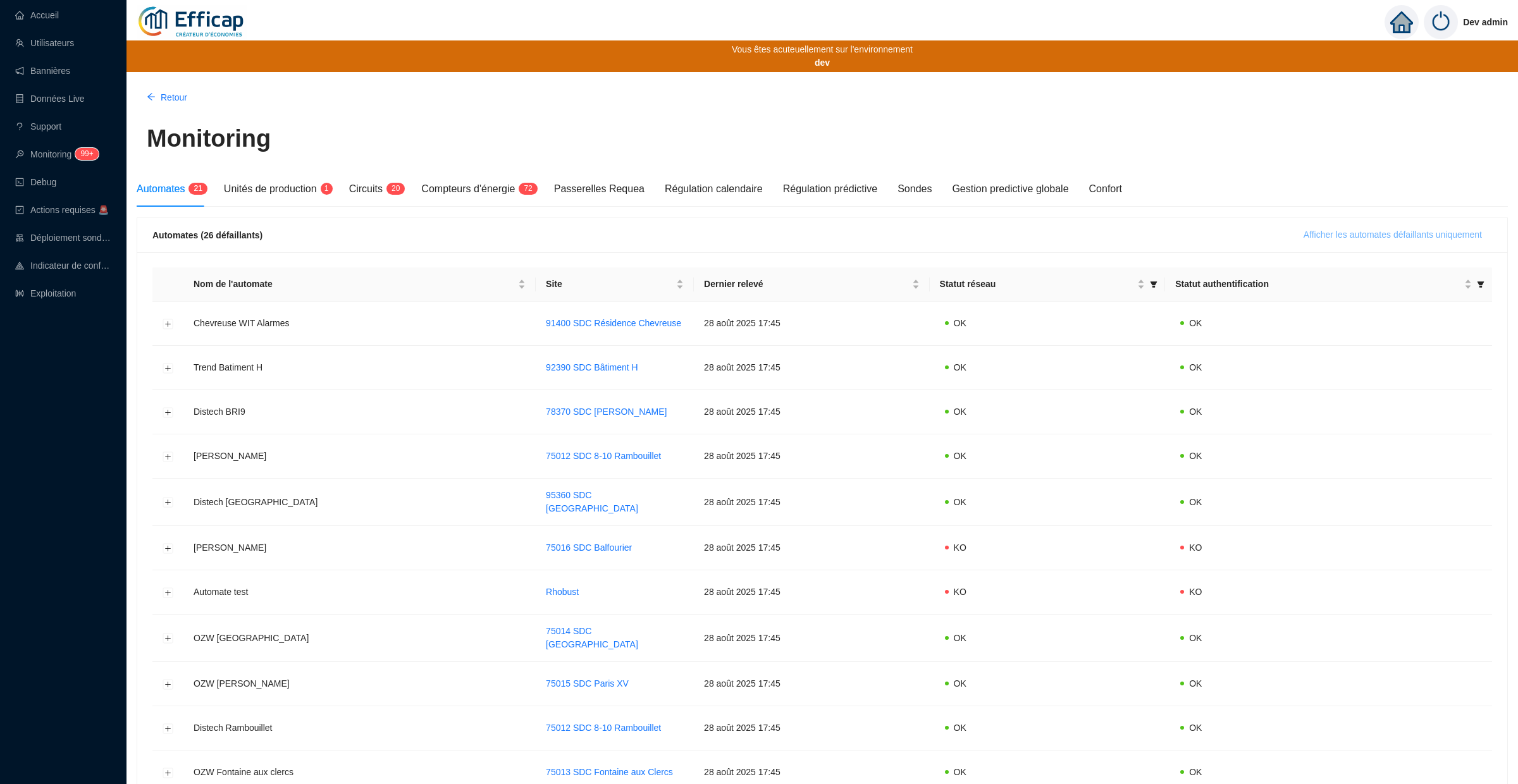
click at [1308, 231] on span "Afficher les automates défaillants uniquement" at bounding box center [1392, 234] width 178 height 13
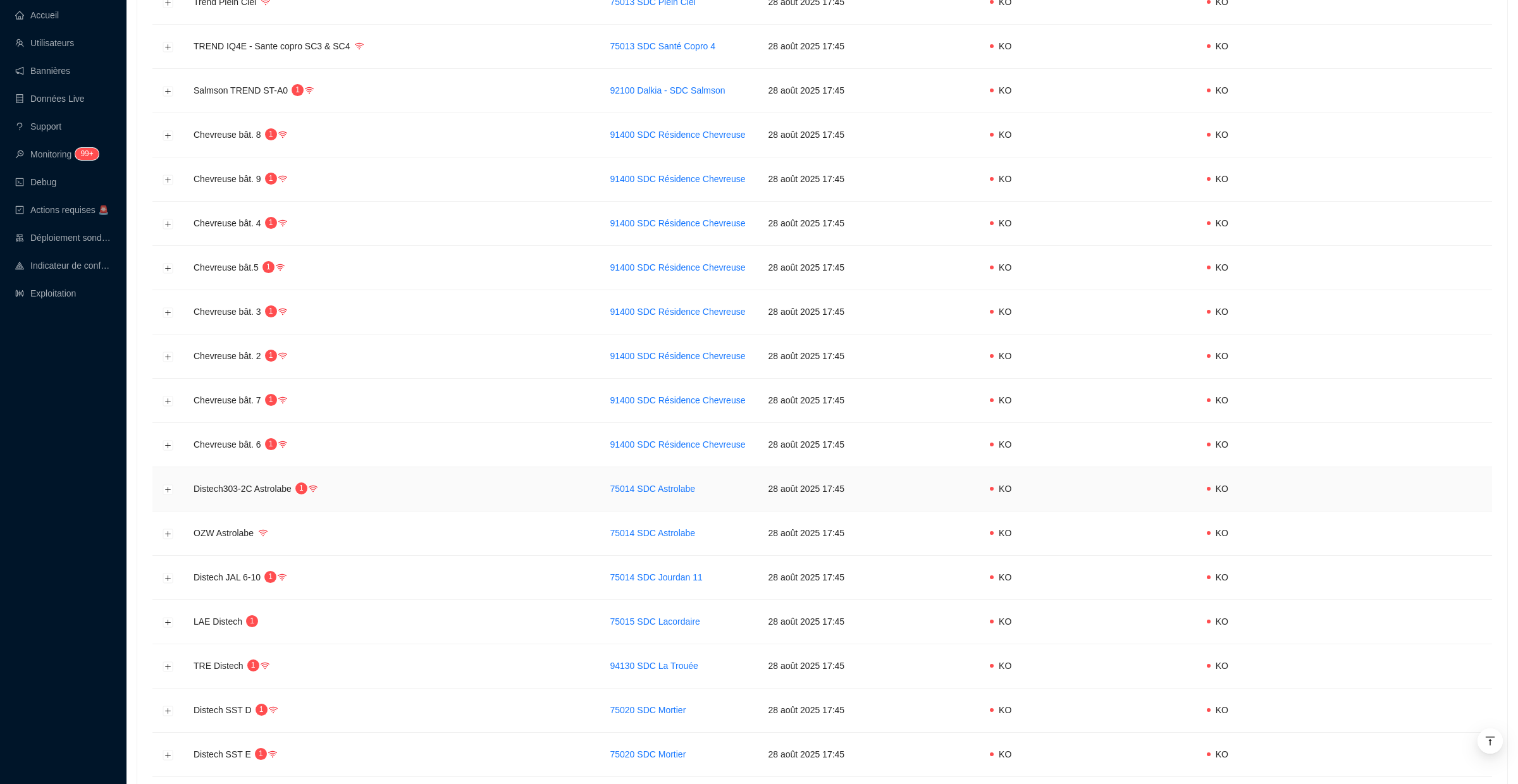
scroll to position [408, 0]
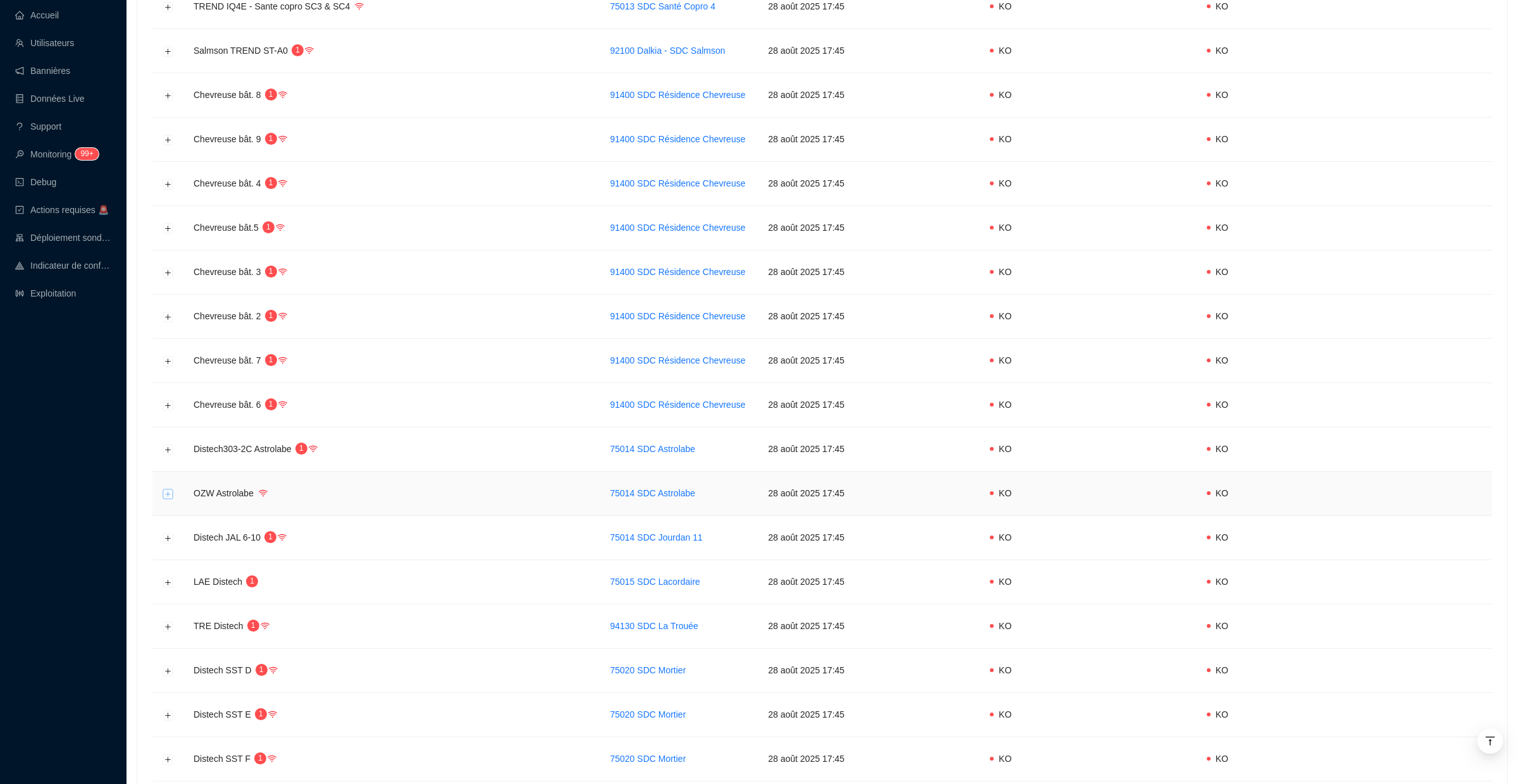
click at [168, 494] on button "Développer la ligne" at bounding box center [168, 494] width 10 height 10
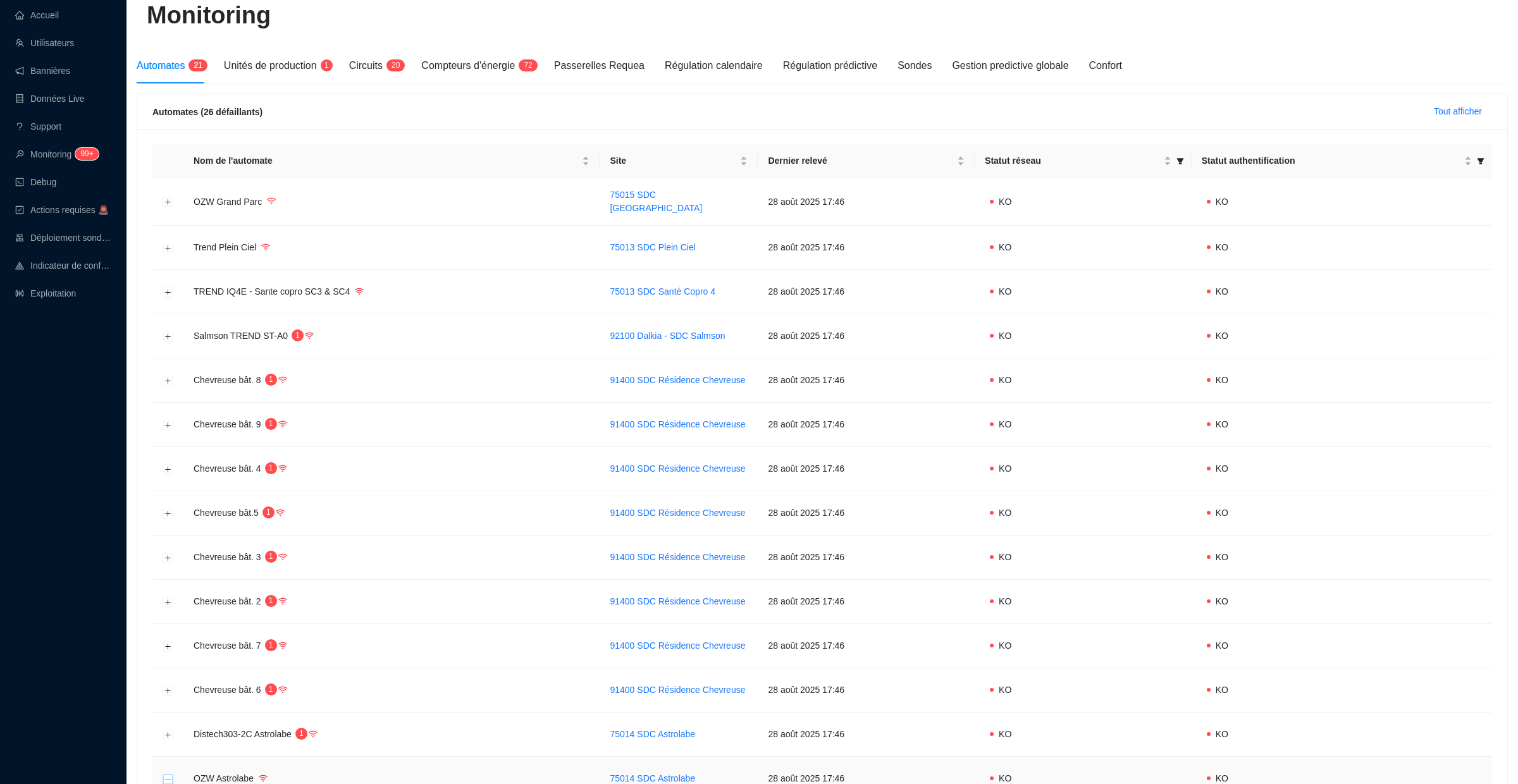
scroll to position [0, 0]
